Goal: Find specific page/section: Find specific page/section

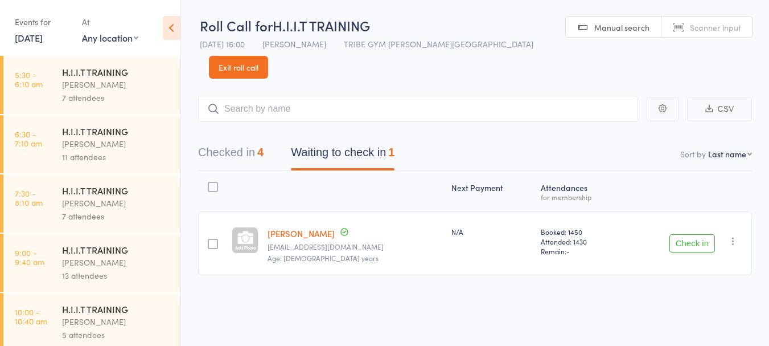
click at [109, 257] on div "[PERSON_NAME]" at bounding box center [116, 262] width 109 height 13
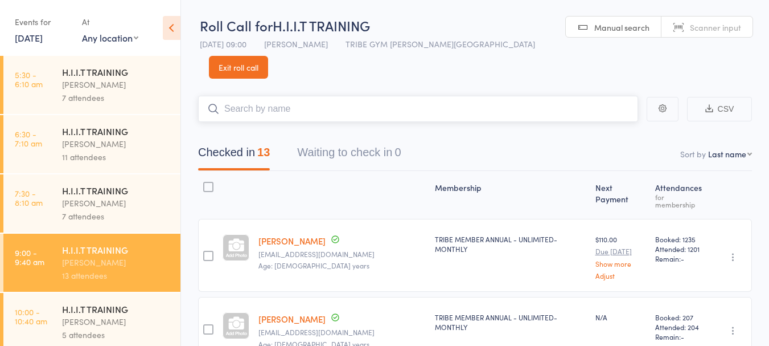
scroll to position [125, 0]
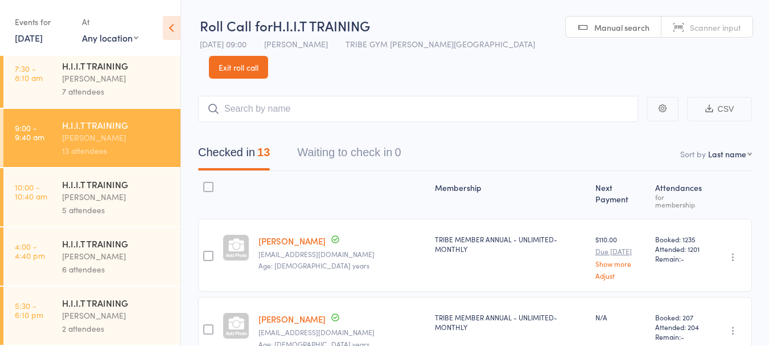
click at [88, 251] on div "[PERSON_NAME]" at bounding box center [116, 255] width 109 height 13
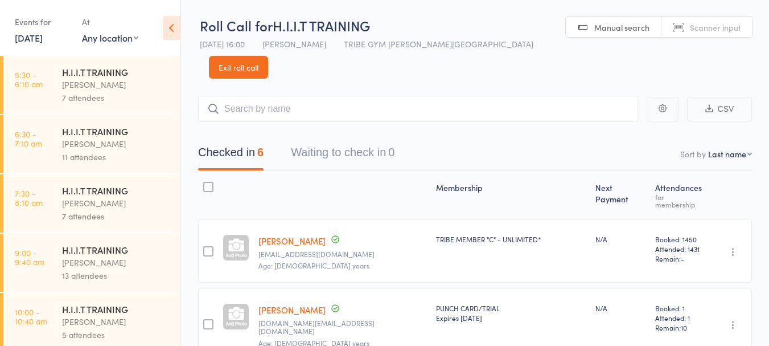
click at [268, 56] on link "Exit roll call" at bounding box center [238, 67] width 59 height 23
